Goal: Task Accomplishment & Management: Use online tool/utility

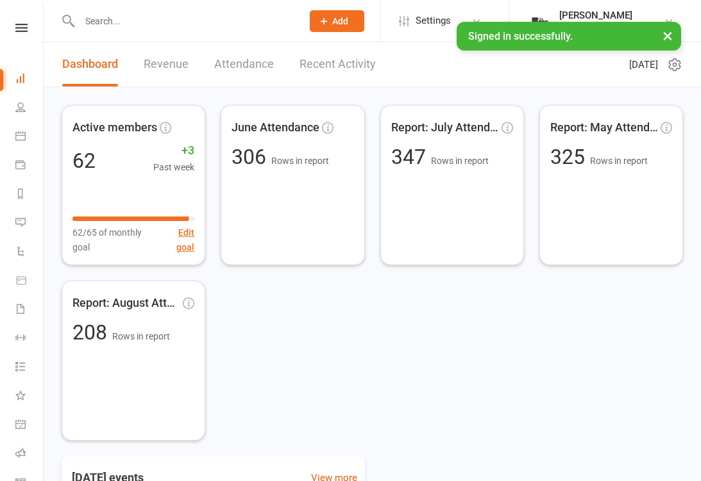
click at [21, 424] on icon at bounding box center [21, 426] width 4 height 4
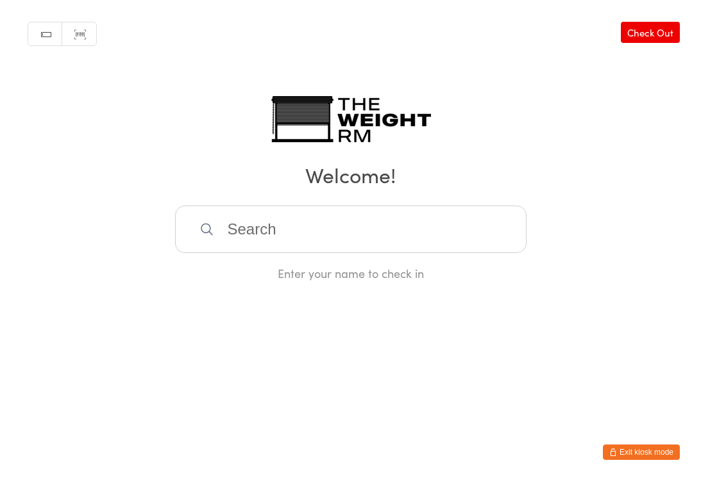
click at [422, 240] on input "search" at bounding box center [350, 229] width 351 height 47
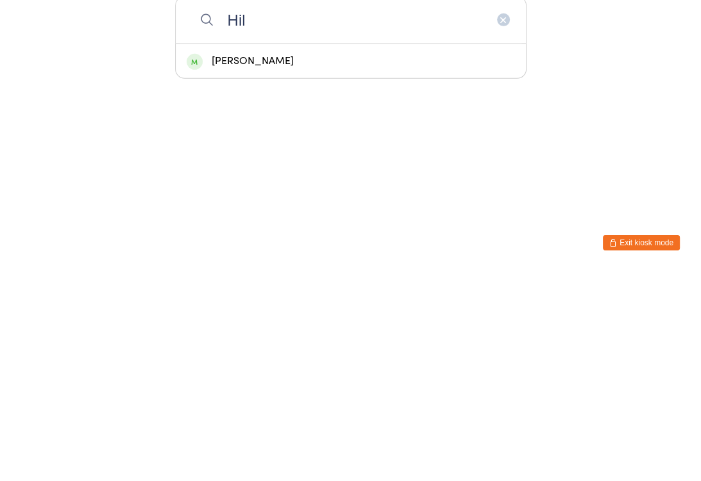
type input "Hil"
click at [215, 262] on div "Hilary Weitzman" at bounding box center [351, 270] width 328 height 17
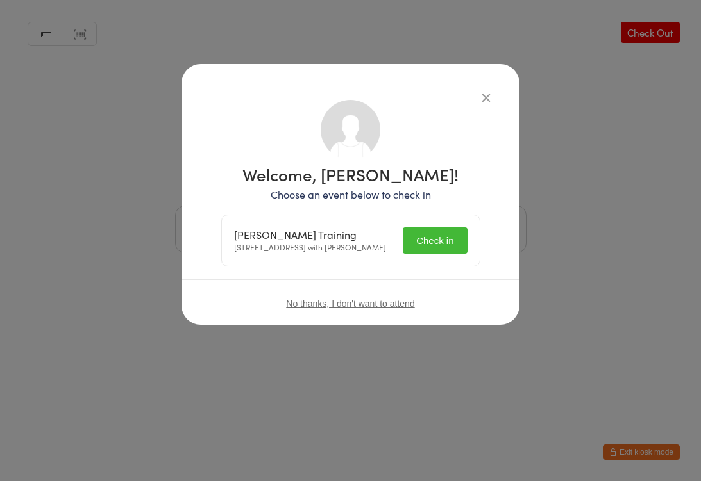
click at [428, 247] on button "Check in" at bounding box center [435, 241] width 64 height 26
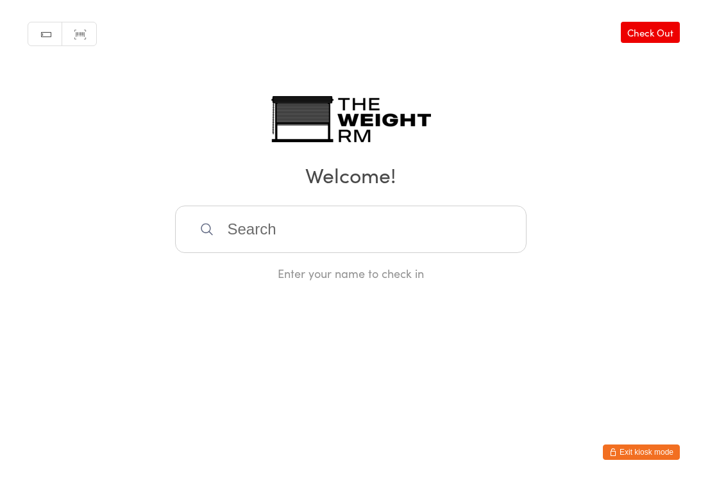
click at [437, 231] on input "search" at bounding box center [350, 229] width 351 height 47
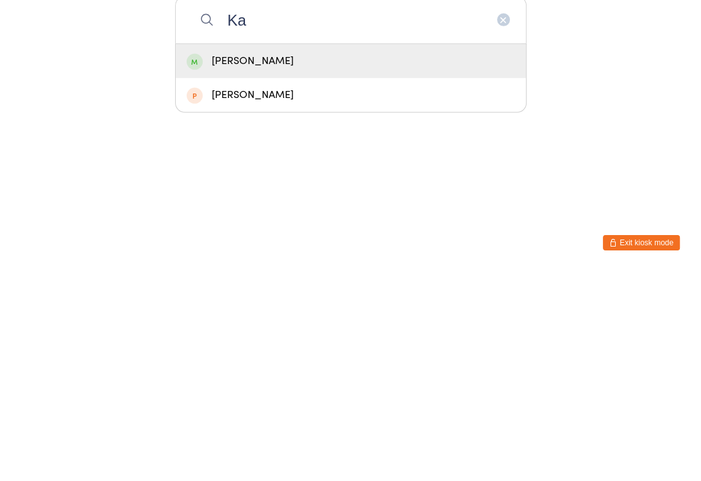
type input "Ka"
click at [333, 262] on div "Kathy Lau" at bounding box center [351, 270] width 328 height 17
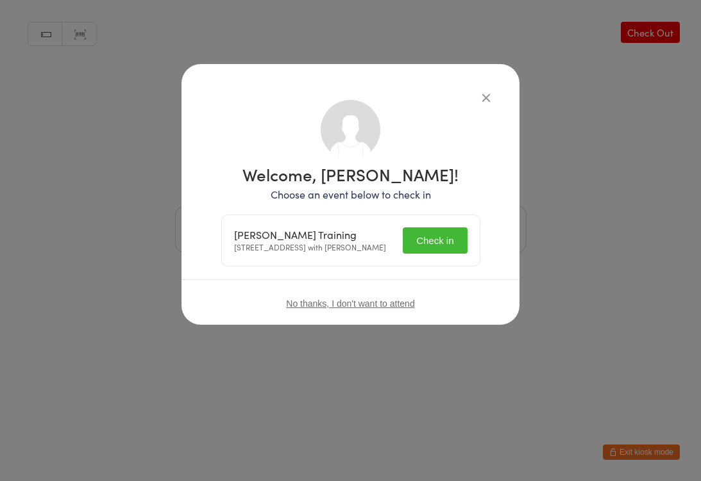
click at [446, 251] on button "Check in" at bounding box center [435, 241] width 64 height 26
